Goal: Task Accomplishment & Management: Manage account settings

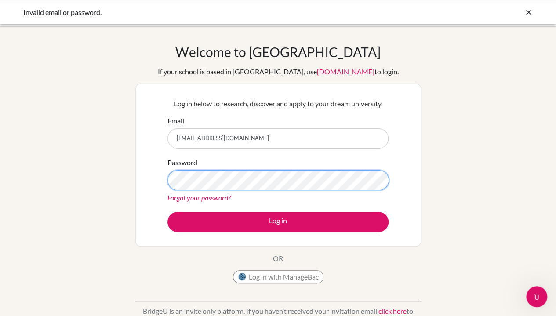
click at [167, 212] on button "Log in" at bounding box center [277, 222] width 221 height 20
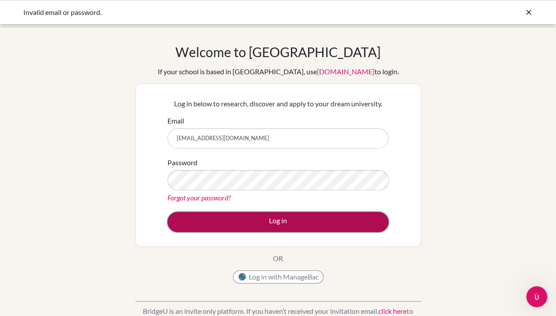
click at [221, 217] on button "Log in" at bounding box center [277, 222] width 221 height 20
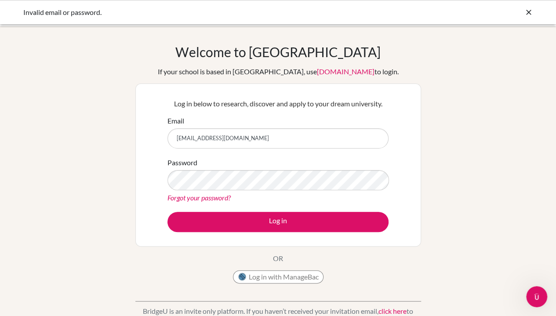
click at [528, 14] on icon at bounding box center [528, 12] width 9 height 9
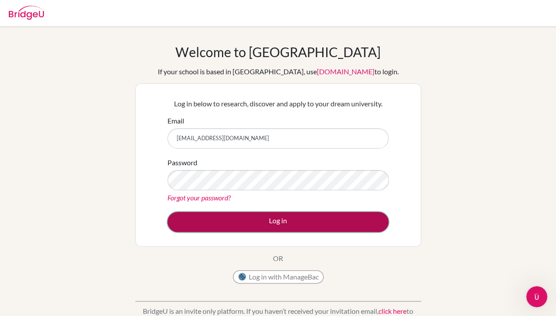
click at [362, 217] on button "Log in" at bounding box center [277, 222] width 221 height 20
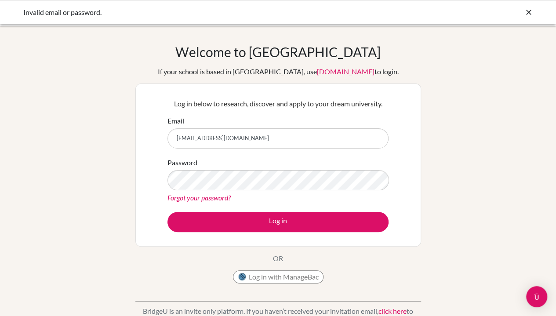
click at [527, 6] on div "Invalid email or password." at bounding box center [278, 12] width 556 height 24
click at [527, 12] on icon at bounding box center [528, 12] width 9 height 9
